Goal: Task Accomplishment & Management: Manage account settings

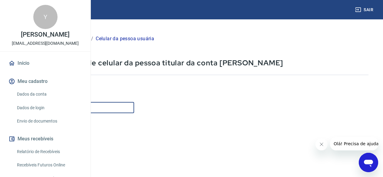
drag, startPoint x: 154, startPoint y: 104, endPoint x: 162, endPoint y: 104, distance: 8.5
click at [134, 104] on input "Celular" at bounding box center [75, 107] width 117 height 11
click at [134, 107] on input "Celular" at bounding box center [75, 107] width 117 height 11
click at [134, 108] on input "Celular" at bounding box center [75, 107] width 117 height 11
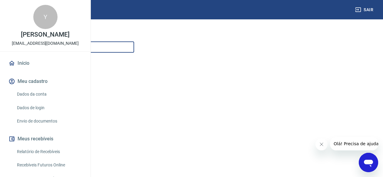
scroll to position [109, 0]
type input "[PHONE_NUMBER]"
click at [51, 140] on button "Continuar" at bounding box center [34, 137] width 34 height 12
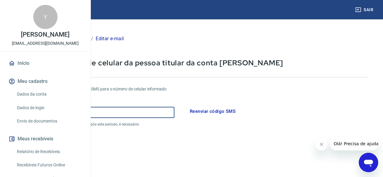
click at [141, 117] on input "Código" at bounding box center [95, 112] width 157 height 11
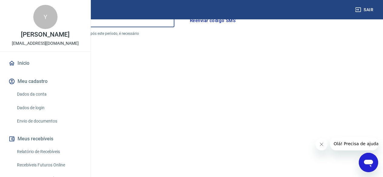
scroll to position [121, 0]
type input "664916"
click at [51, 153] on button "Continuar" at bounding box center [34, 148] width 34 height 12
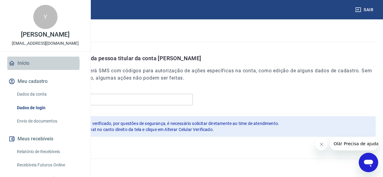
click at [23, 70] on link "Início" at bounding box center [45, 63] width 76 height 13
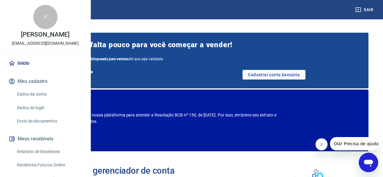
click at [36, 101] on link "Dados da conta" at bounding box center [49, 94] width 69 height 12
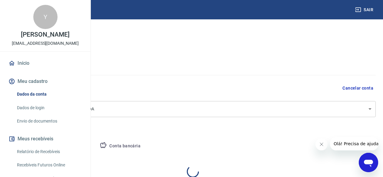
select select "MG"
select select "business"
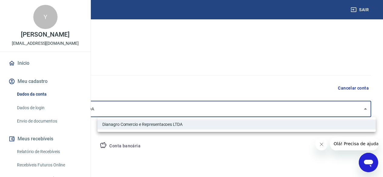
click at [374, 109] on body "Sair Y YURI FARIA SILVA yurifariaagro@gmail.com Início Meu cadastro Dados da co…" at bounding box center [191, 88] width 383 height 177
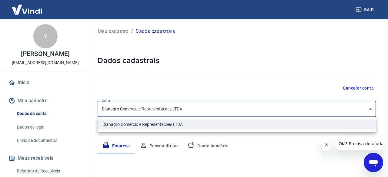
click at [374, 109] on div at bounding box center [194, 88] width 388 height 177
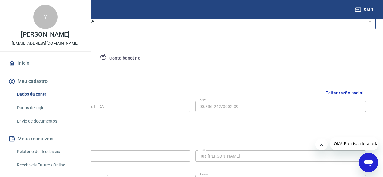
scroll to position [91, 0]
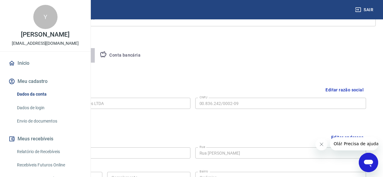
click at [95, 54] on button "Pessoa titular" at bounding box center [71, 55] width 48 height 15
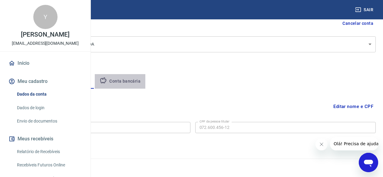
click at [145, 87] on button "Conta bancária" at bounding box center [120, 81] width 51 height 15
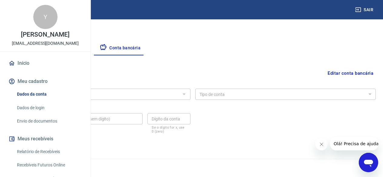
scroll to position [99, 0]
click at [188, 92] on div at bounding box center [184, 93] width 8 height 8
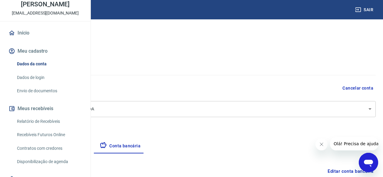
scroll to position [0, 0]
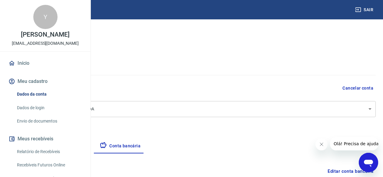
click at [31, 70] on link "Início" at bounding box center [45, 63] width 76 height 13
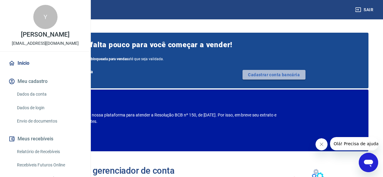
click at [306, 74] on link "Cadastrar conta bancária" at bounding box center [274, 75] width 63 height 10
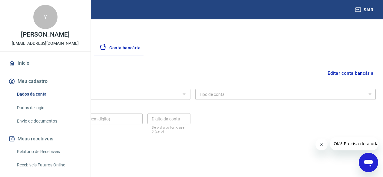
scroll to position [99, 0]
click at [191, 89] on div "Banco" at bounding box center [100, 93] width 181 height 11
click at [332, 74] on button "Editar conta bancária" at bounding box center [350, 73] width 51 height 12
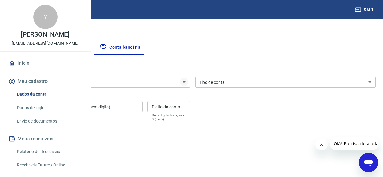
click at [188, 84] on icon "Abrir" at bounding box center [184, 81] width 7 height 7
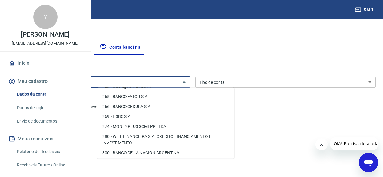
scroll to position [474, 0]
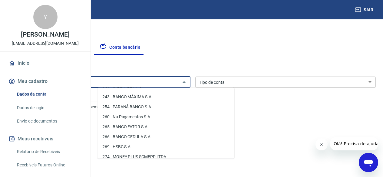
click at [143, 122] on li "260 - Nu Pagamentos S.A." at bounding box center [166, 117] width 137 height 10
type input "260 - Nu Pagamentos S.A."
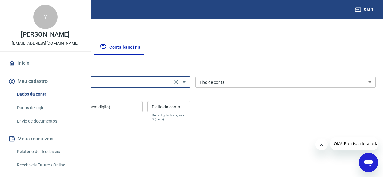
click at [371, 83] on select "Conta Corrente Conta Poupança" at bounding box center [285, 82] width 181 height 11
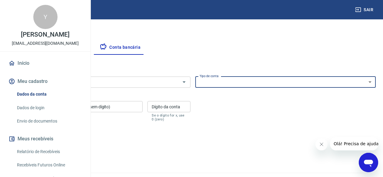
select select "1"
click at [239, 77] on select "Conta Corrente Conta Poupança" at bounding box center [285, 82] width 181 height 11
click at [67, 109] on input "Agência (sem dígito)" at bounding box center [38, 106] width 57 height 11
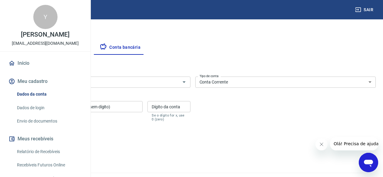
type input "0001"
click at [143, 106] on input "Conta (sem dígito)" at bounding box center [106, 106] width 71 height 11
click at [10, 140] on button "Salvar" at bounding box center [21, 146] width 23 height 12
click at [143, 107] on input "6613" at bounding box center [106, 106] width 71 height 11
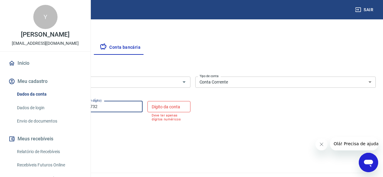
type input "661321732"
click at [190, 110] on input "Dígito da conta" at bounding box center [168, 106] width 43 height 11
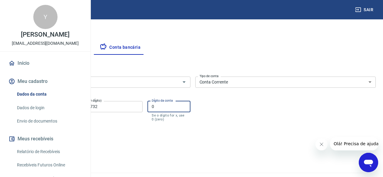
type input "0"
click at [33, 147] on button "Salvar" at bounding box center [21, 146] width 23 height 12
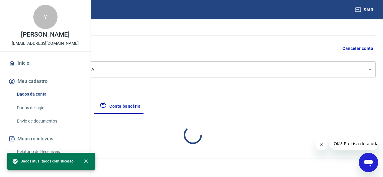
scroll to position [99, 0]
select select "1"
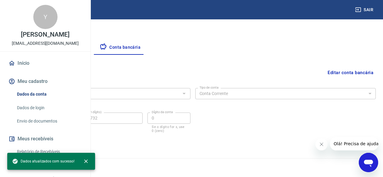
scroll to position [30, 0]
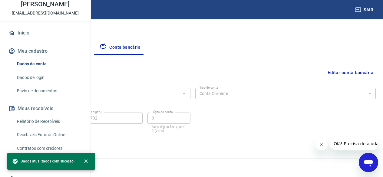
click at [48, 84] on link "Dados de login" at bounding box center [49, 77] width 69 height 12
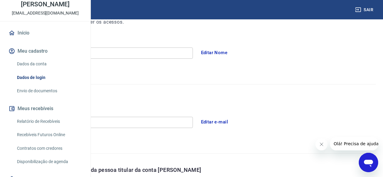
scroll to position [210, 0]
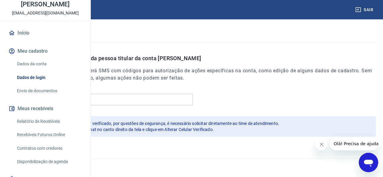
click at [55, 97] on link "Envio de documentos" at bounding box center [49, 91] width 69 height 12
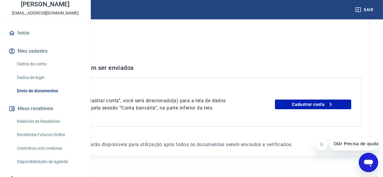
scroll to position [118, 0]
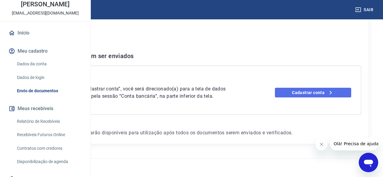
click at [326, 88] on link "Cadastrar conta" at bounding box center [313, 93] width 76 height 10
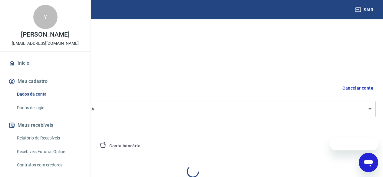
select select "MG"
select select "business"
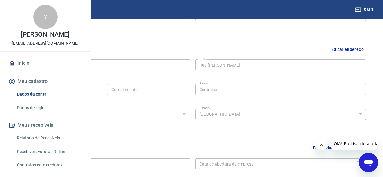
scroll to position [182, 0]
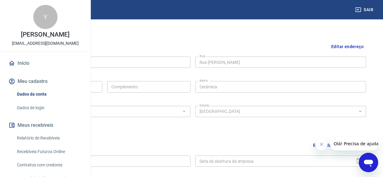
click at [346, 46] on button "Editar endereço" at bounding box center [347, 46] width 37 height 15
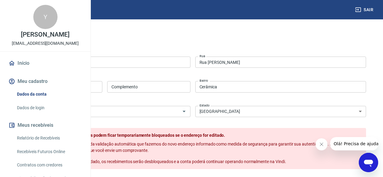
click at [102, 88] on input "1" at bounding box center [60, 86] width 83 height 11
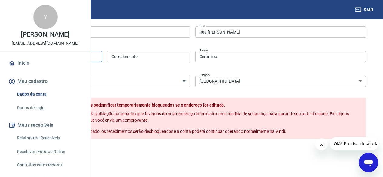
type input "145"
click at [42, 158] on button "Salvar" at bounding box center [30, 152] width 23 height 12
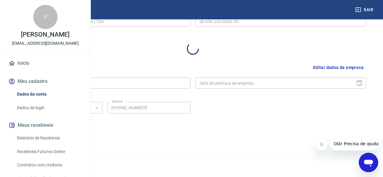
select select "MG"
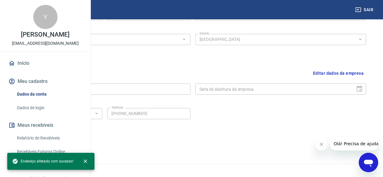
scroll to position [260, 0]
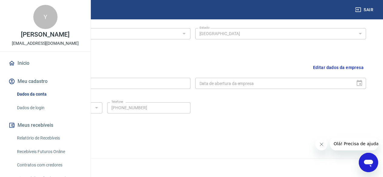
click at [345, 67] on button "Editar dados da empresa" at bounding box center [338, 67] width 55 height 15
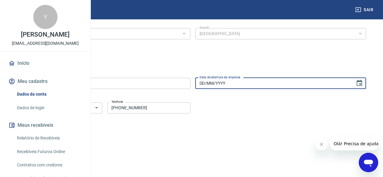
click at [293, 84] on input "DD/MM/YYYY" at bounding box center [273, 83] width 156 height 11
click at [249, 85] on input "[DATE]" at bounding box center [273, 83] width 156 height 11
type input "[DATE]"
click at [42, 141] on button "Salvar" at bounding box center [30, 140] width 23 height 12
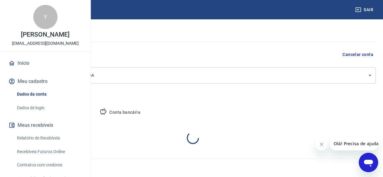
scroll to position [115, 0]
select select "MG"
select select "business"
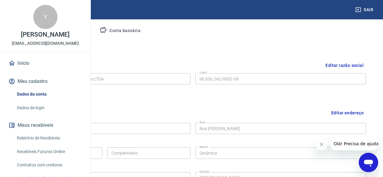
scroll to position [146, 0]
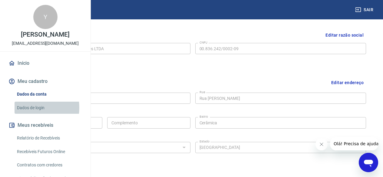
click at [27, 114] on link "Dados de login" at bounding box center [49, 108] width 69 height 12
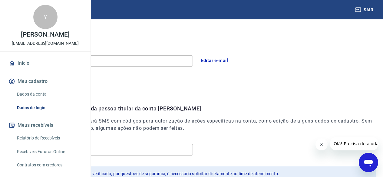
scroll to position [210, 0]
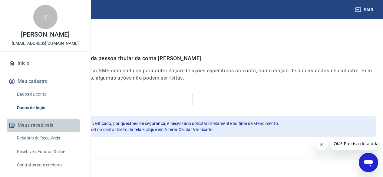
click at [42, 132] on button "Meus recebíveis" at bounding box center [45, 125] width 76 height 13
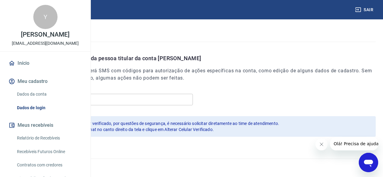
click at [41, 144] on link "Relatório de Recebíveis" at bounding box center [49, 138] width 69 height 12
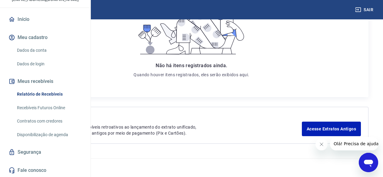
scroll to position [123, 0]
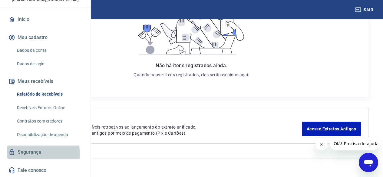
click at [40, 154] on link "Segurança" at bounding box center [45, 152] width 76 height 13
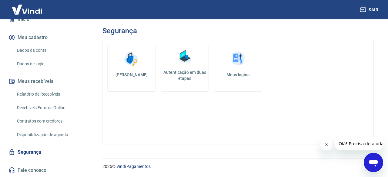
click at [237, 61] on img at bounding box center [238, 59] width 18 height 18
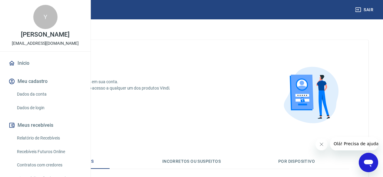
click at [38, 70] on link "Início" at bounding box center [45, 63] width 76 height 13
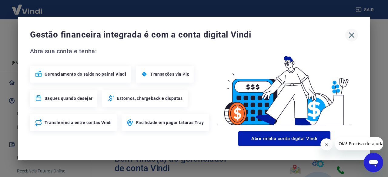
click at [353, 35] on icon "button" at bounding box center [351, 35] width 10 height 10
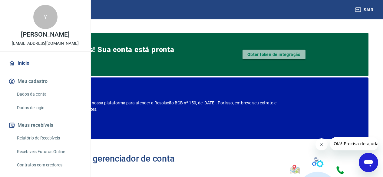
click at [306, 57] on link "Obter token de integração" at bounding box center [274, 55] width 63 height 10
